Goal: Transaction & Acquisition: Purchase product/service

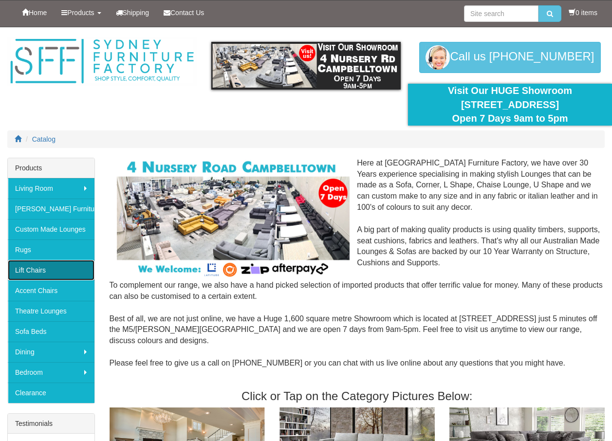
drag, startPoint x: 28, startPoint y: 271, endPoint x: 37, endPoint y: 270, distance: 9.8
click at [28, 271] on link "Lift Chairs" at bounding box center [51, 270] width 87 height 20
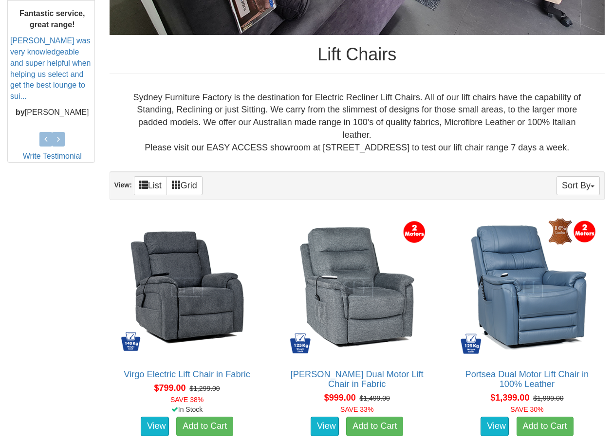
scroll to position [438, 0]
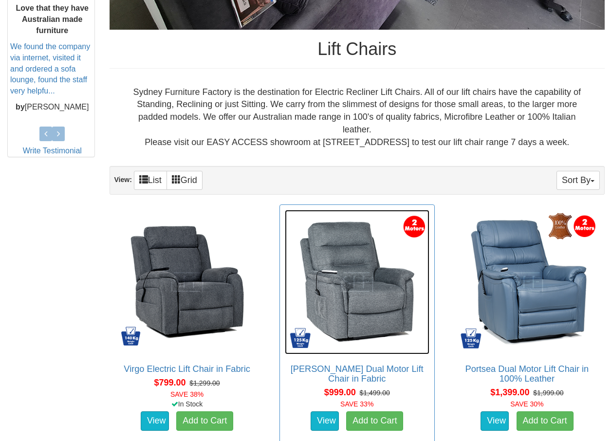
click at [376, 299] on img at bounding box center [357, 282] width 145 height 145
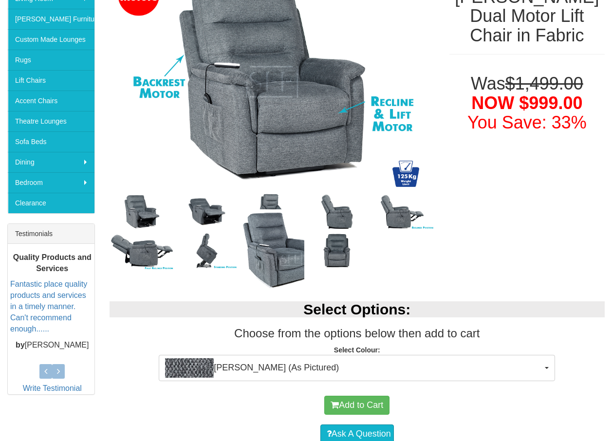
scroll to position [243, 0]
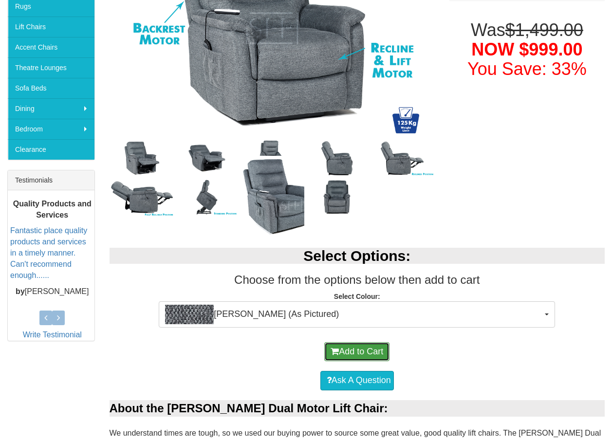
click at [355, 350] on button "Add to Cart" at bounding box center [356, 351] width 65 height 19
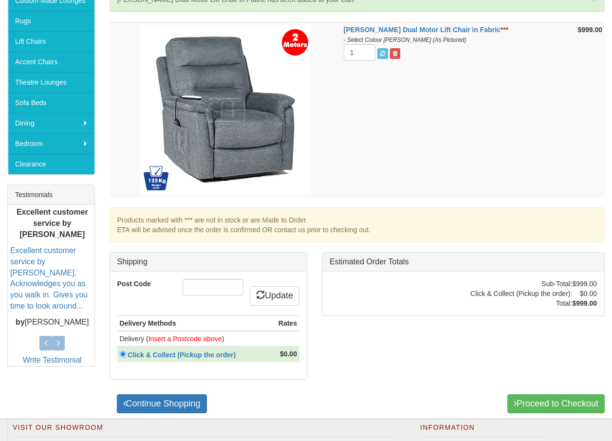
scroll to position [243, 0]
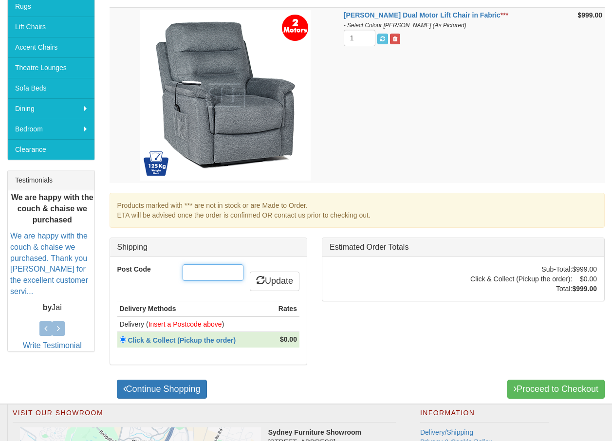
click at [190, 274] on input "Post Code" at bounding box center [213, 272] width 61 height 17
type input "2161"
click at [293, 280] on link "Update" at bounding box center [275, 281] width 50 height 19
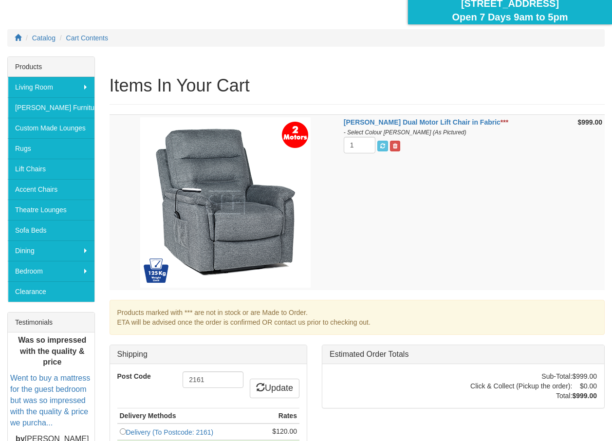
scroll to position [146, 0]
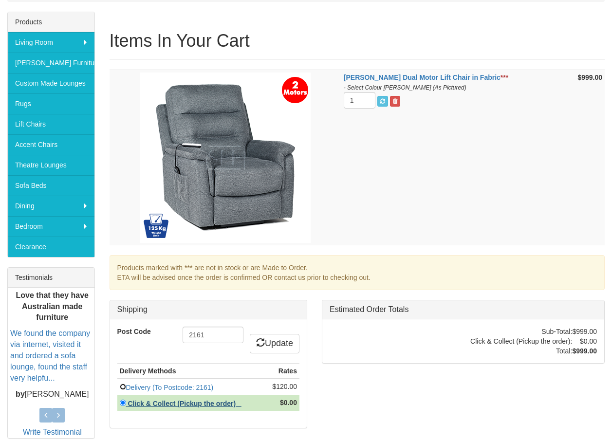
drag, startPoint x: 124, startPoint y: 386, endPoint x: 215, endPoint y: 405, distance: 93.0
click at [124, 386] on input "radio" at bounding box center [123, 387] width 6 height 6
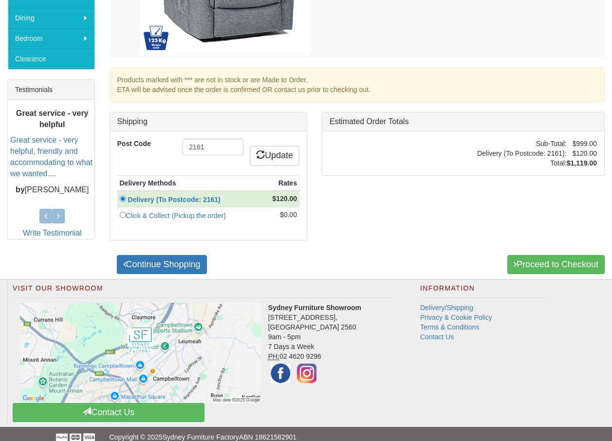
scroll to position [341, 0]
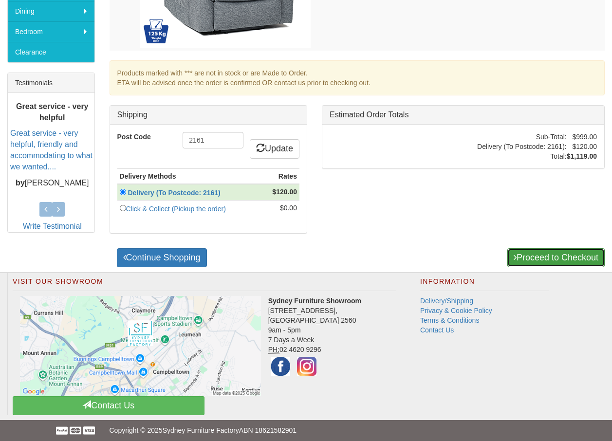
click at [544, 259] on link "Proceed to Checkout" at bounding box center [555, 257] width 97 height 19
